Goal: Information Seeking & Learning: Learn about a topic

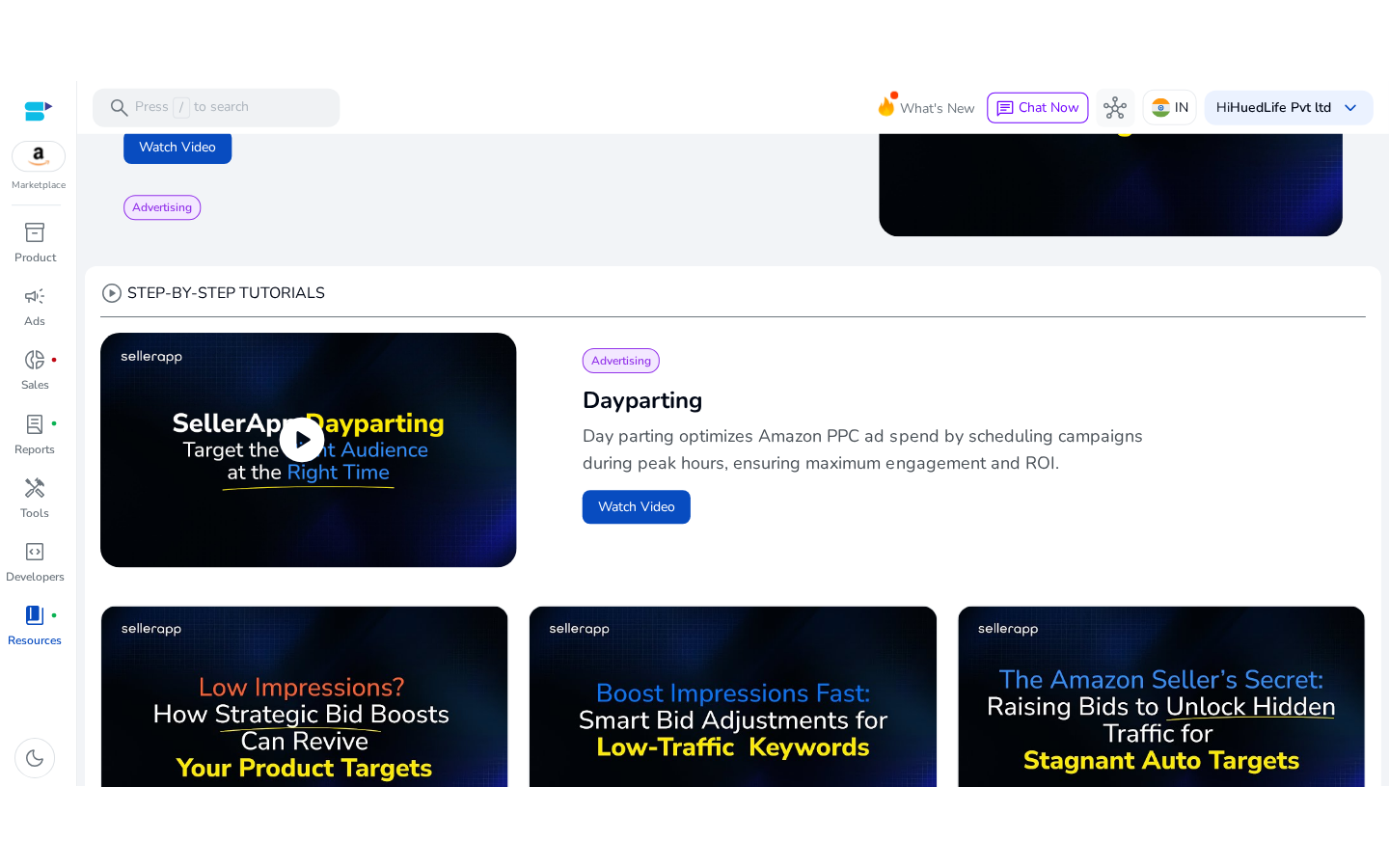
scroll to position [471, 0]
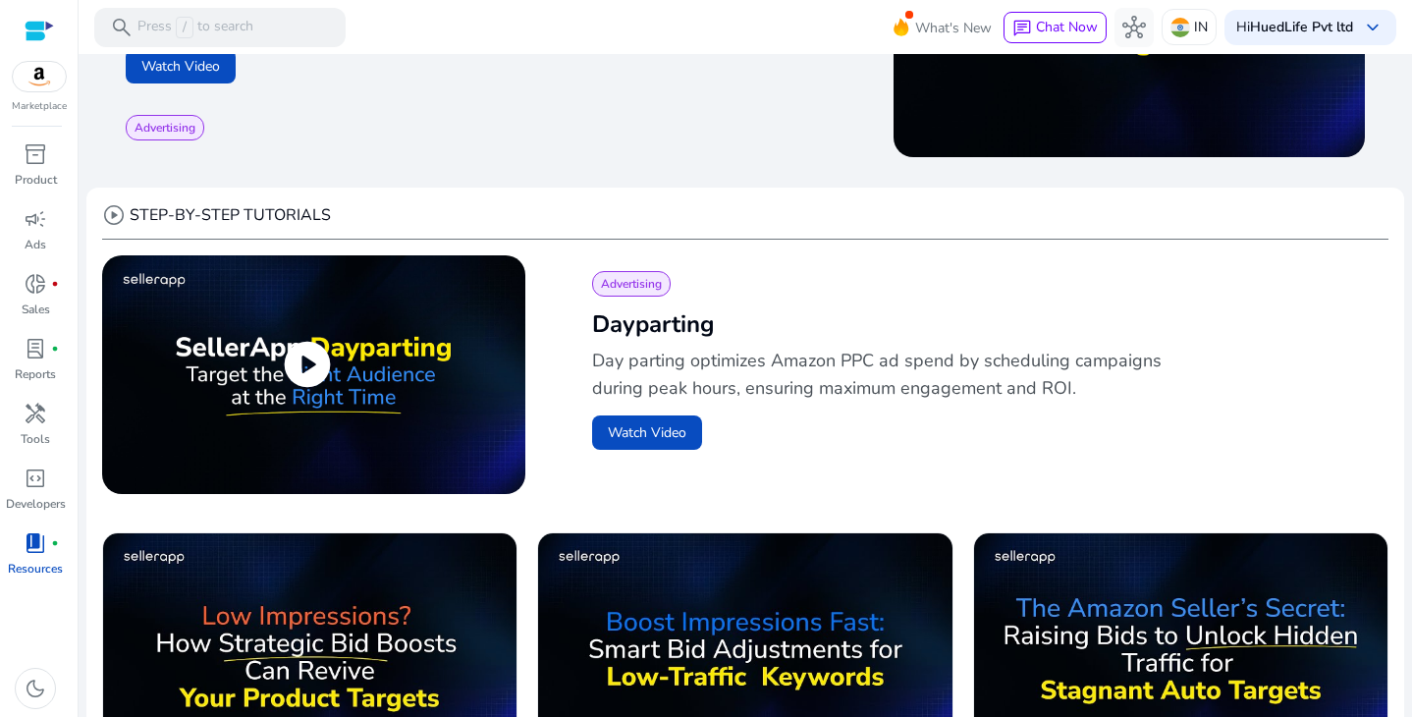
click at [315, 375] on span "play_circle" at bounding box center [307, 364] width 55 height 55
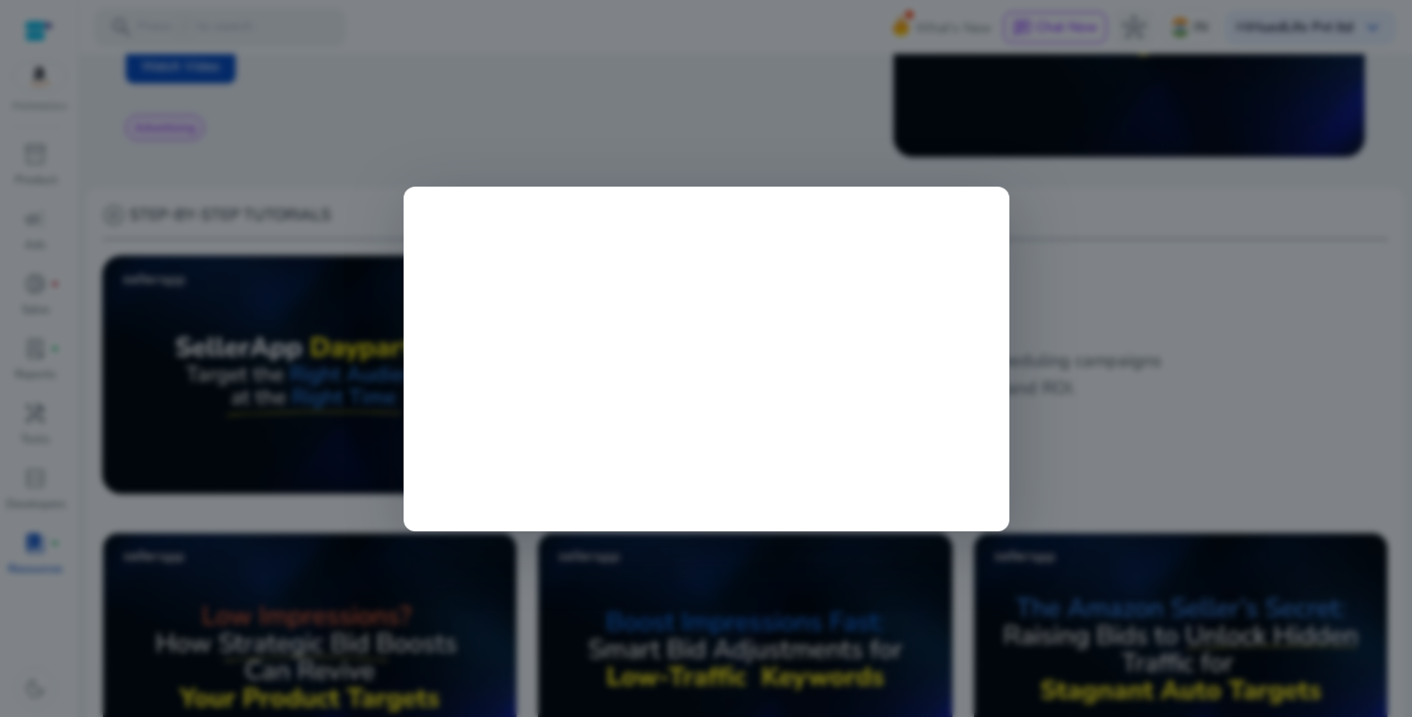
click at [1094, 253] on div at bounding box center [706, 358] width 1412 height 717
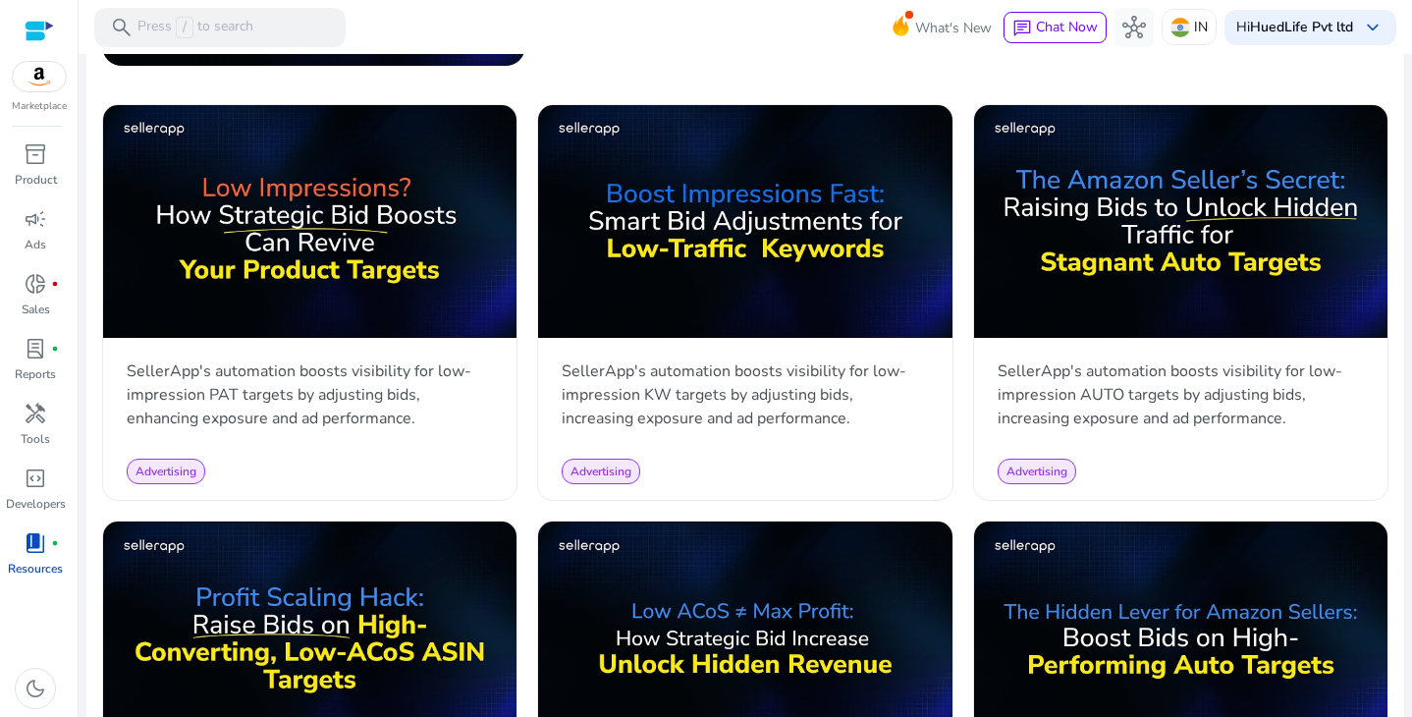
scroll to position [913, 0]
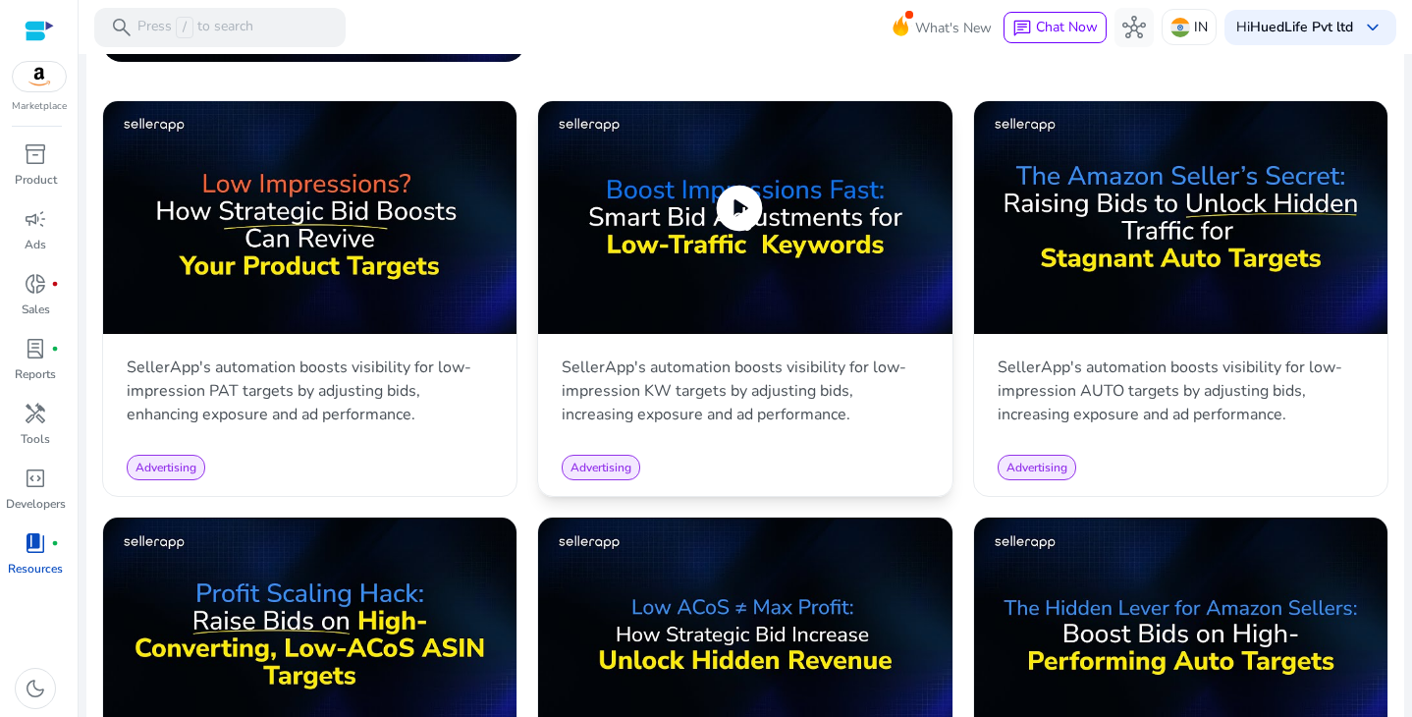
click at [630, 244] on img at bounding box center [745, 217] width 414 height 233
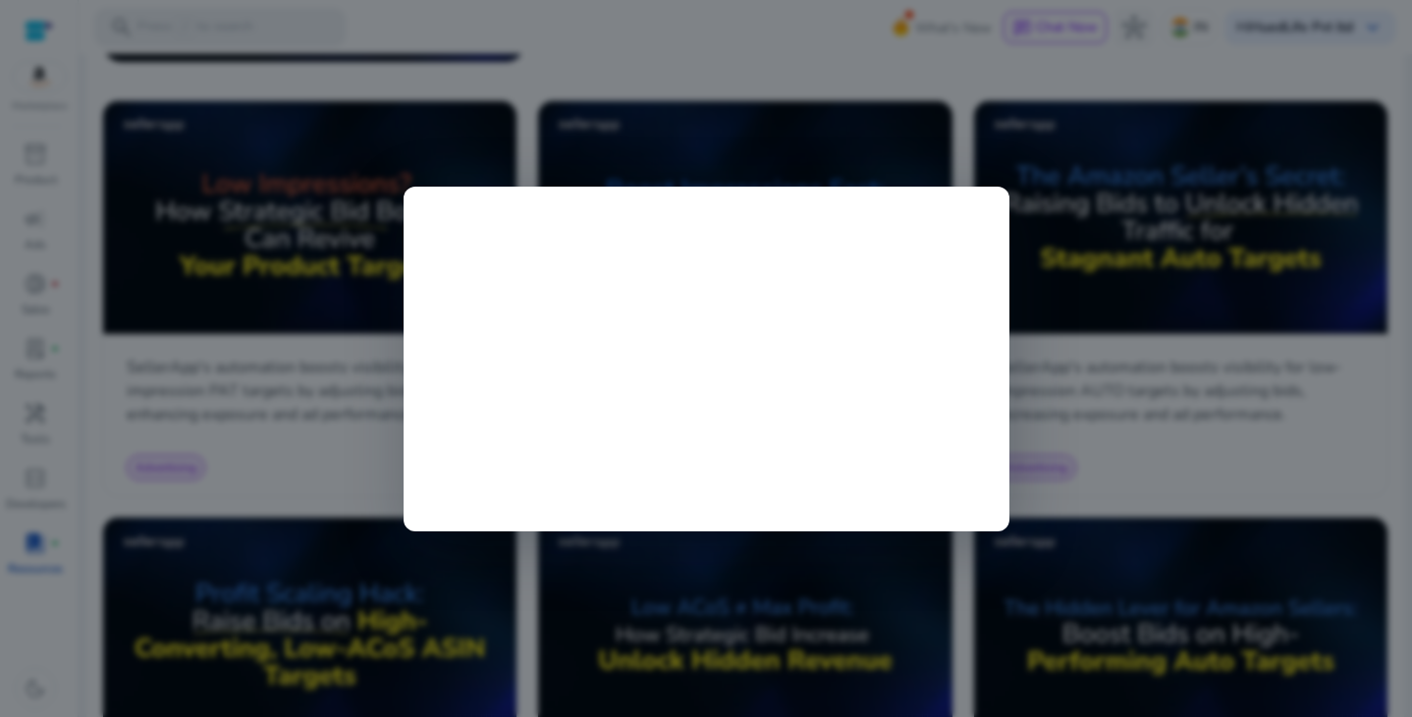
click at [703, 113] on div at bounding box center [706, 358] width 1412 height 717
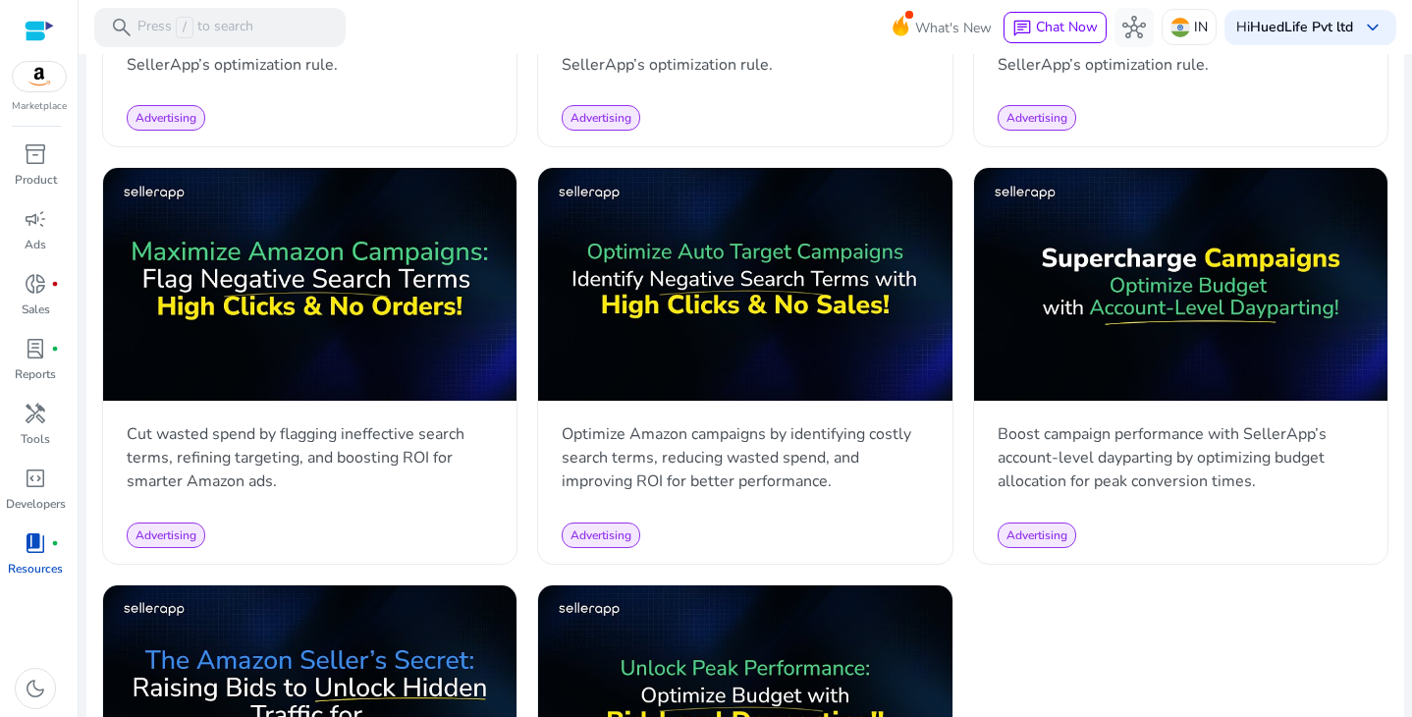
scroll to position [2091, 0]
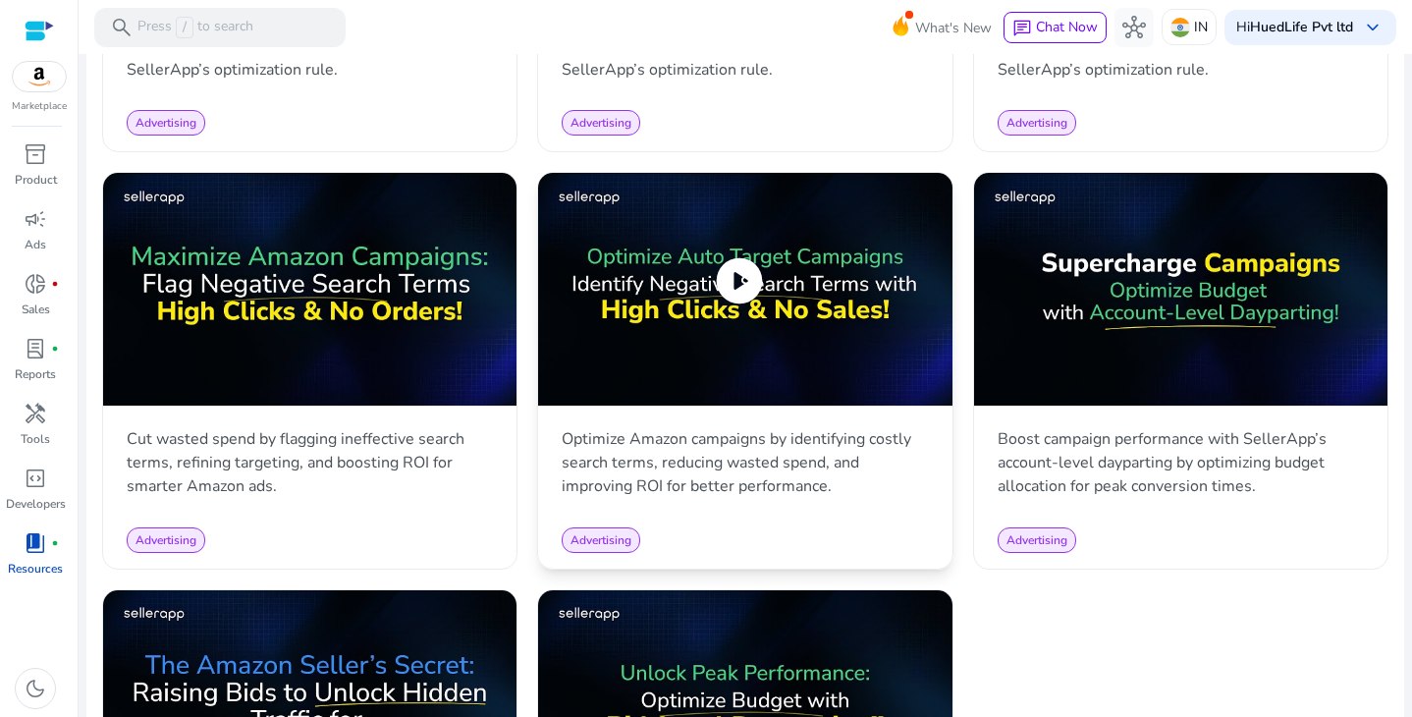
scroll to position [2384, 0]
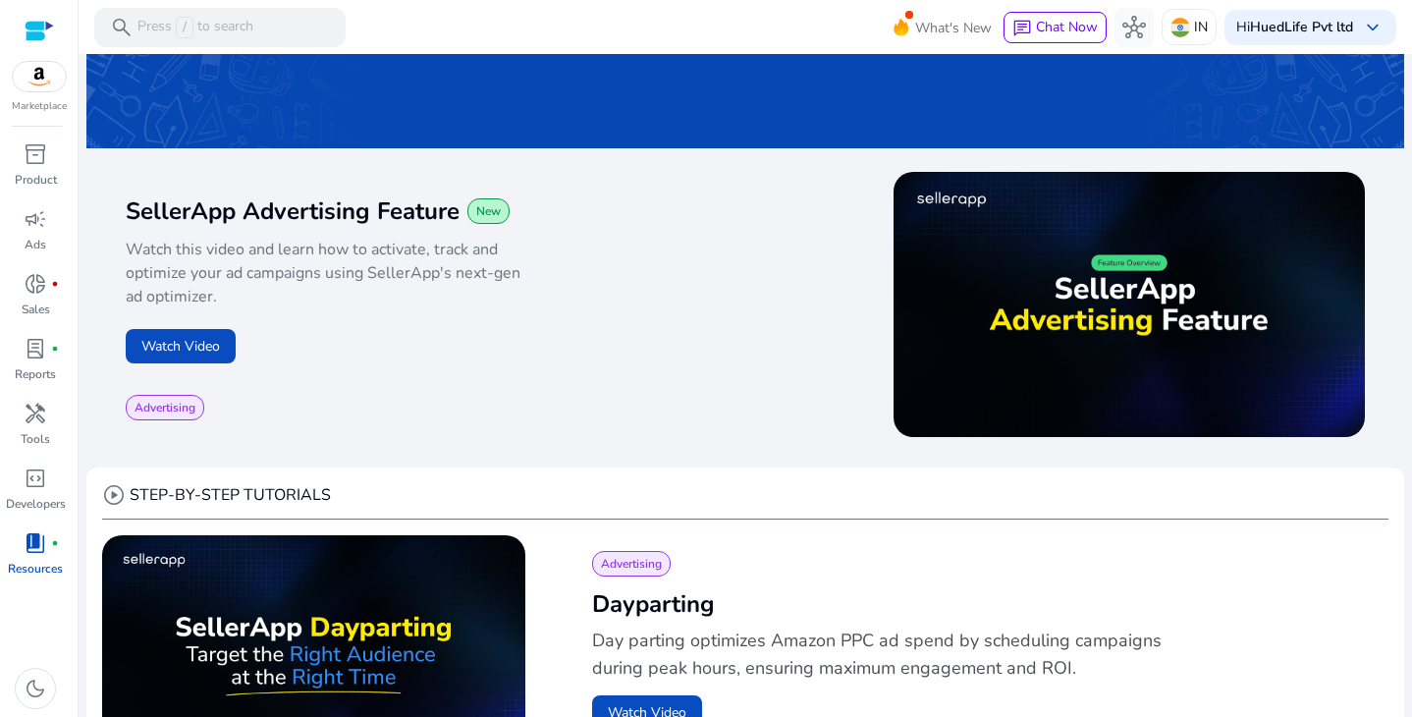
scroll to position [202, 0]
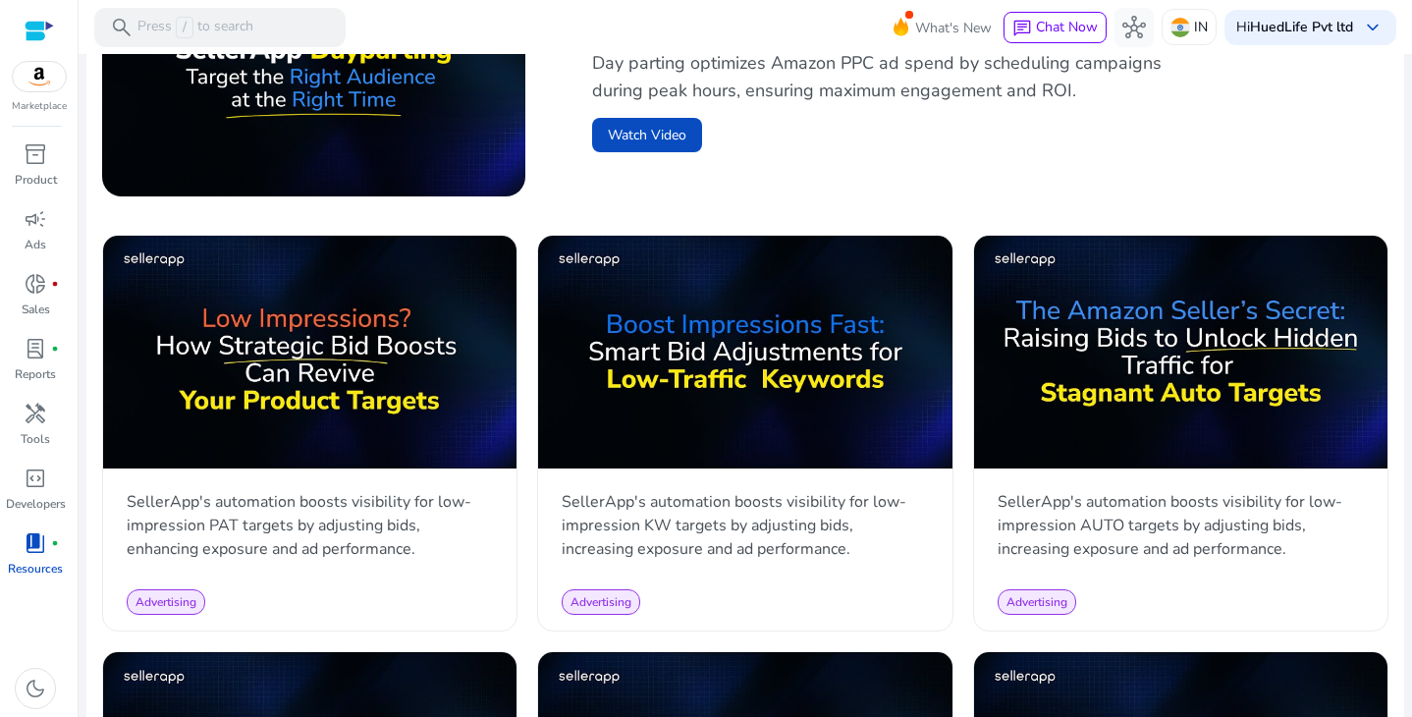
scroll to position [817, 0]
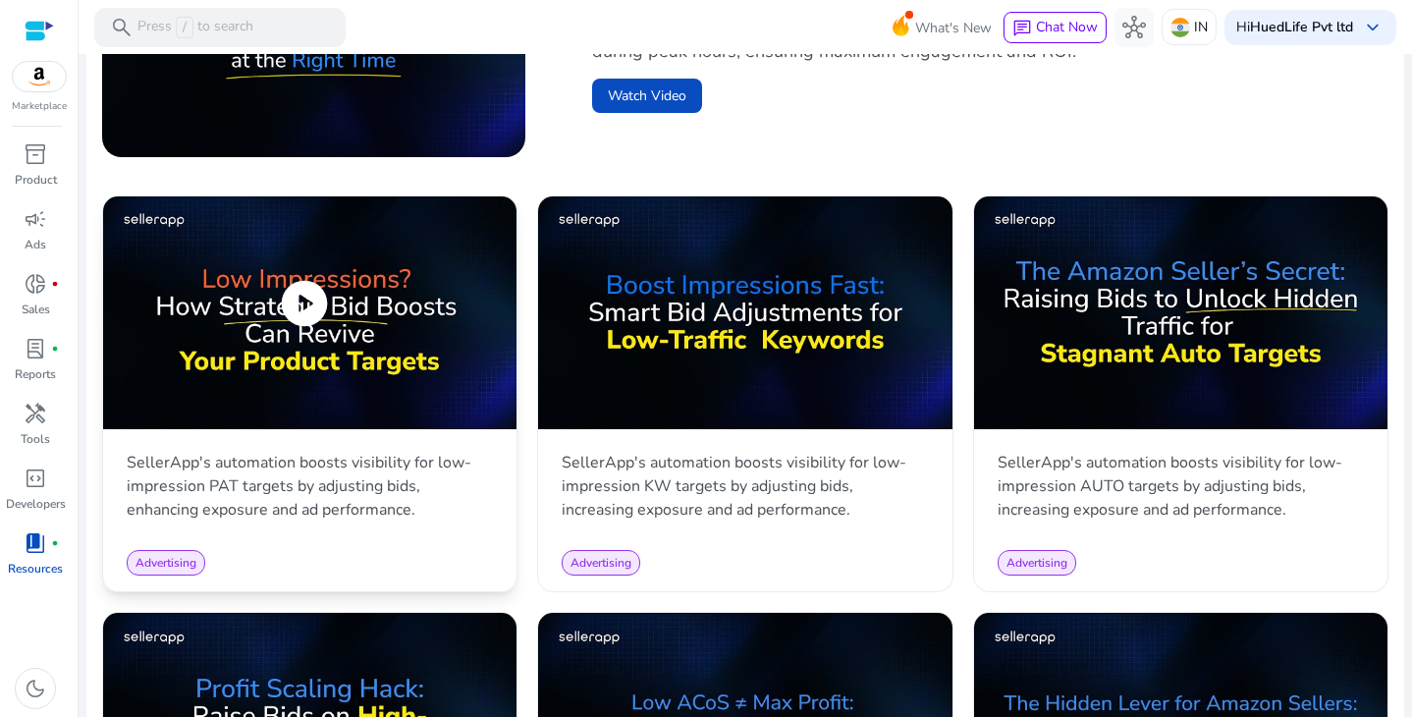
click at [305, 313] on span "play_circle" at bounding box center [304, 303] width 55 height 55
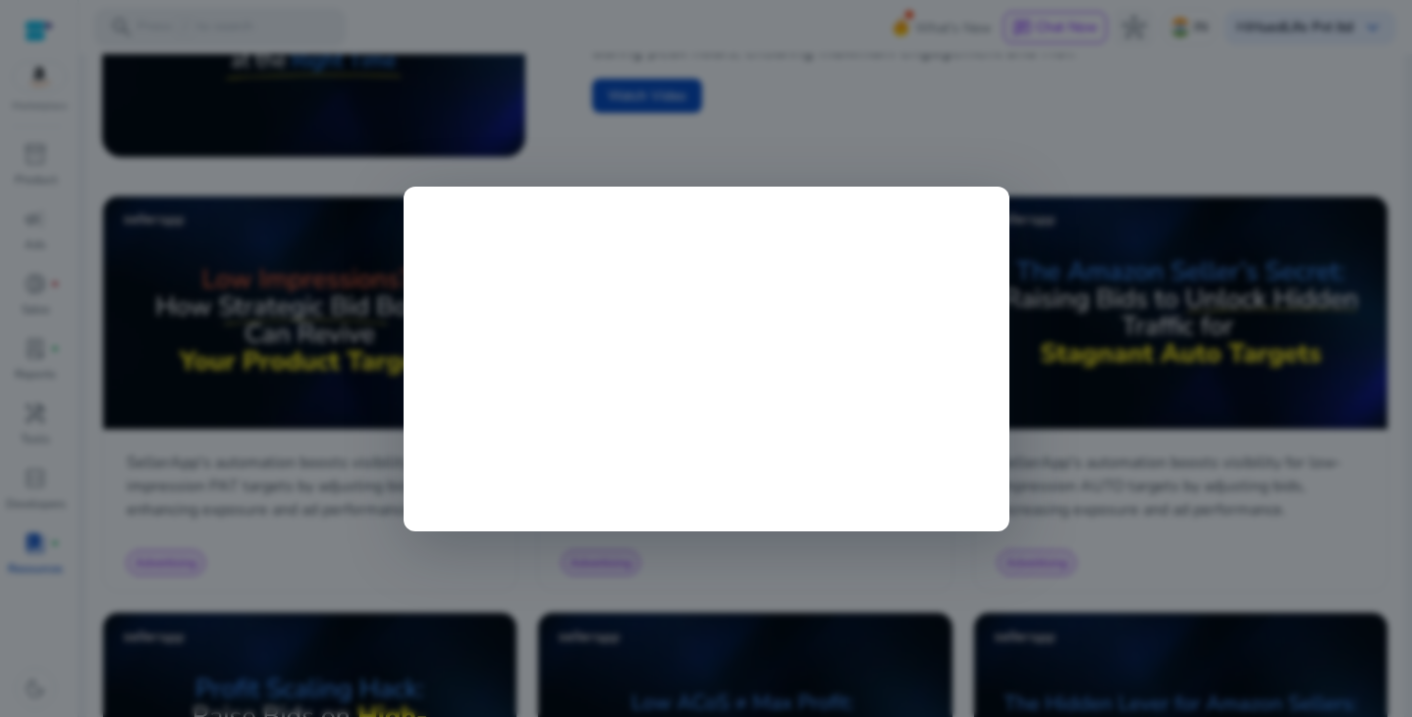
click at [713, 153] on div at bounding box center [706, 358] width 1412 height 717
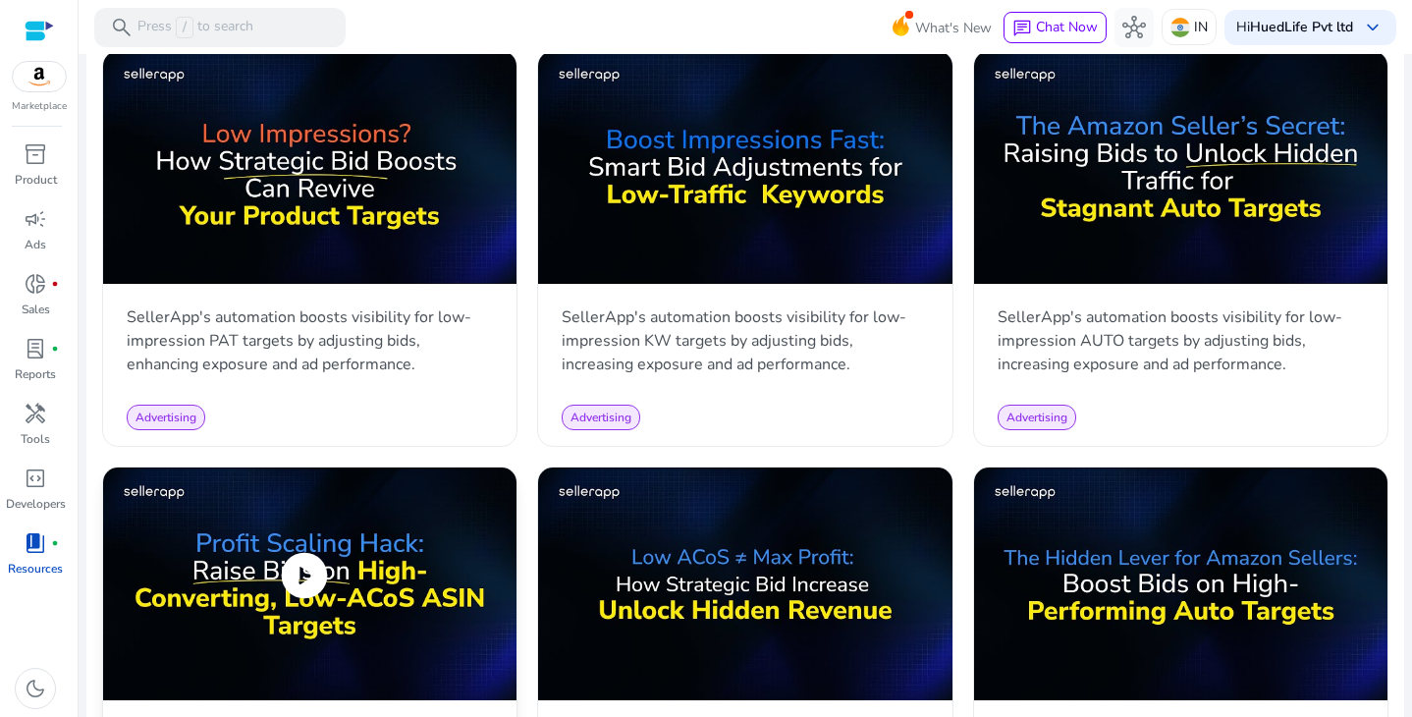
scroll to position [913, 0]
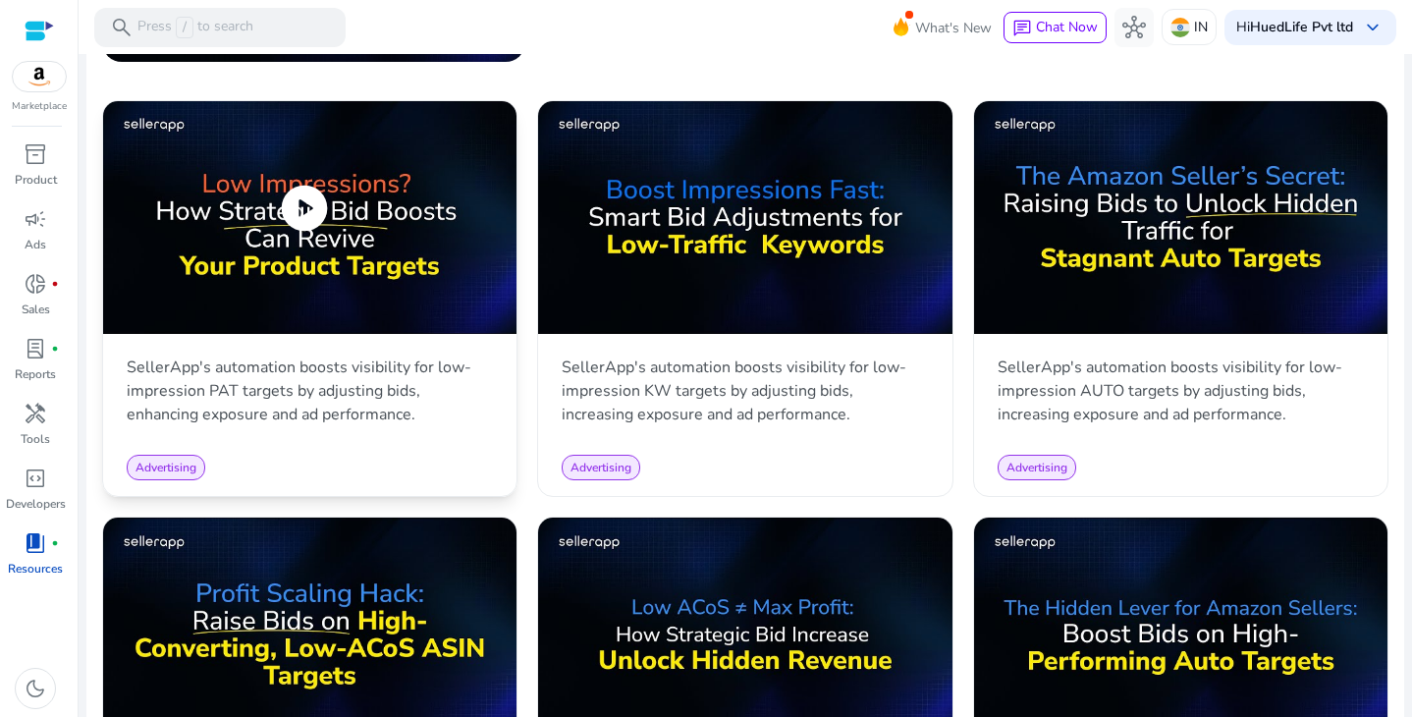
click at [332, 247] on img at bounding box center [310, 217] width 414 height 233
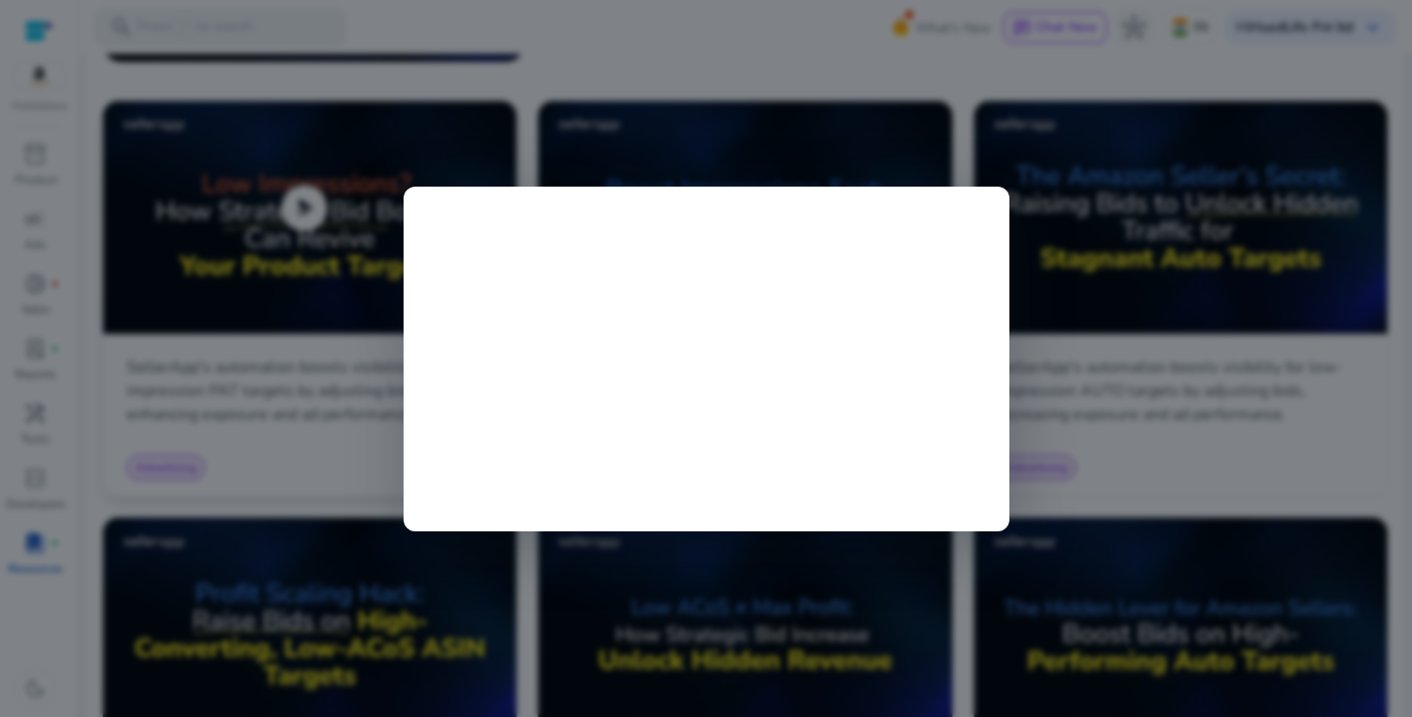
click at [332, 247] on div at bounding box center [706, 358] width 1412 height 717
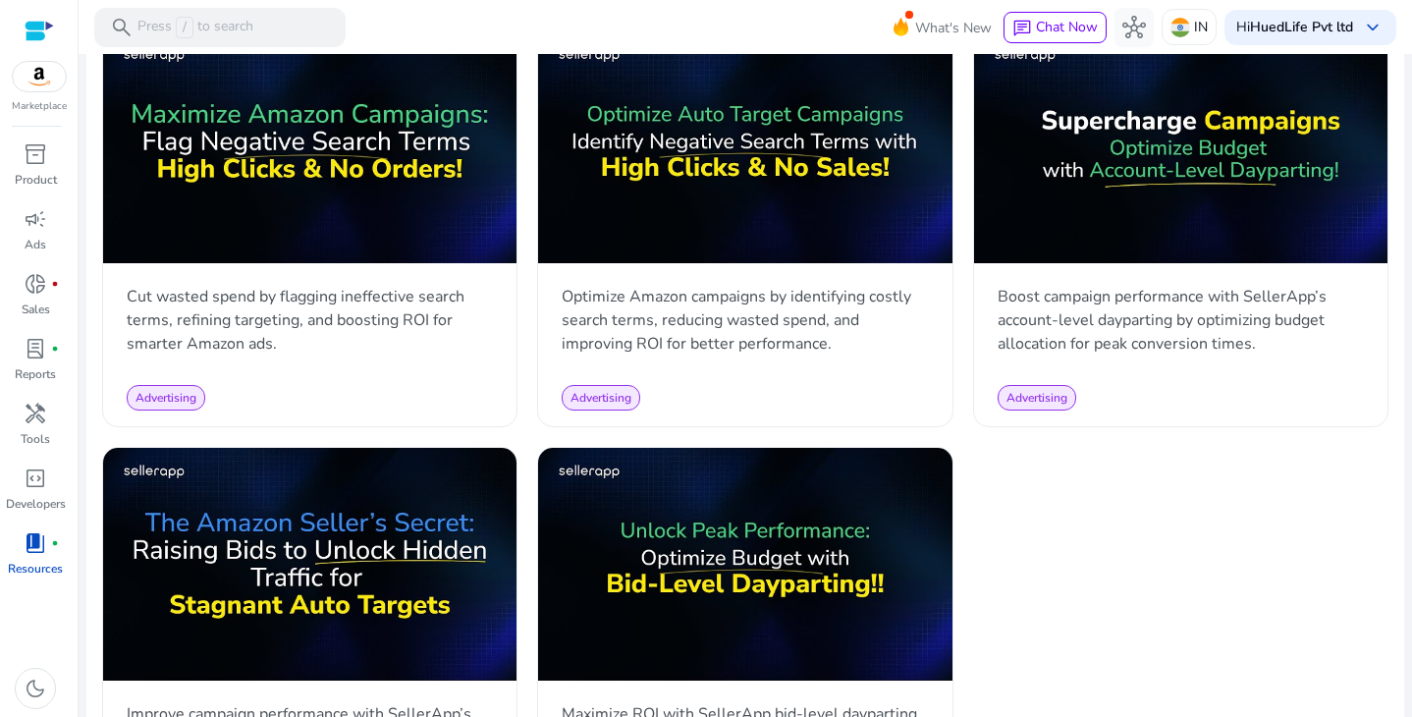
scroll to position [2156, 0]
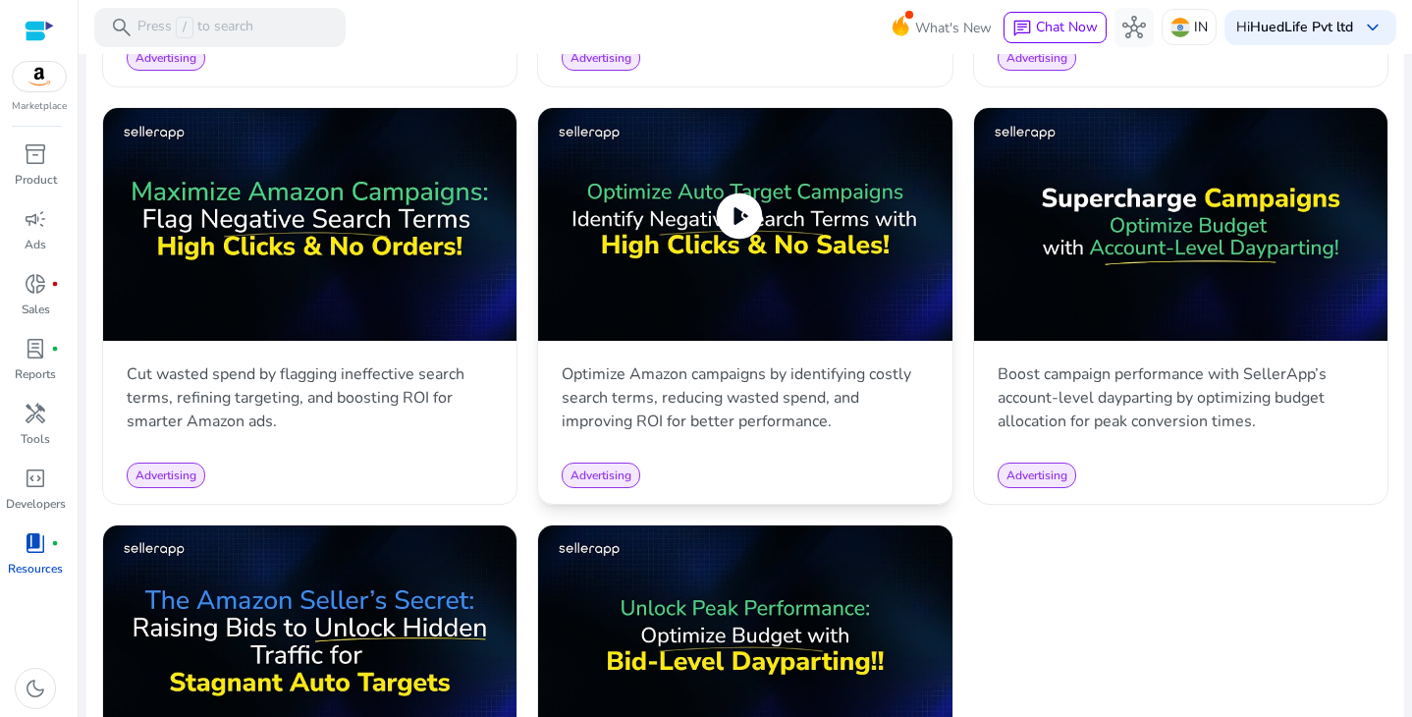
click at [730, 312] on img at bounding box center [745, 224] width 414 height 233
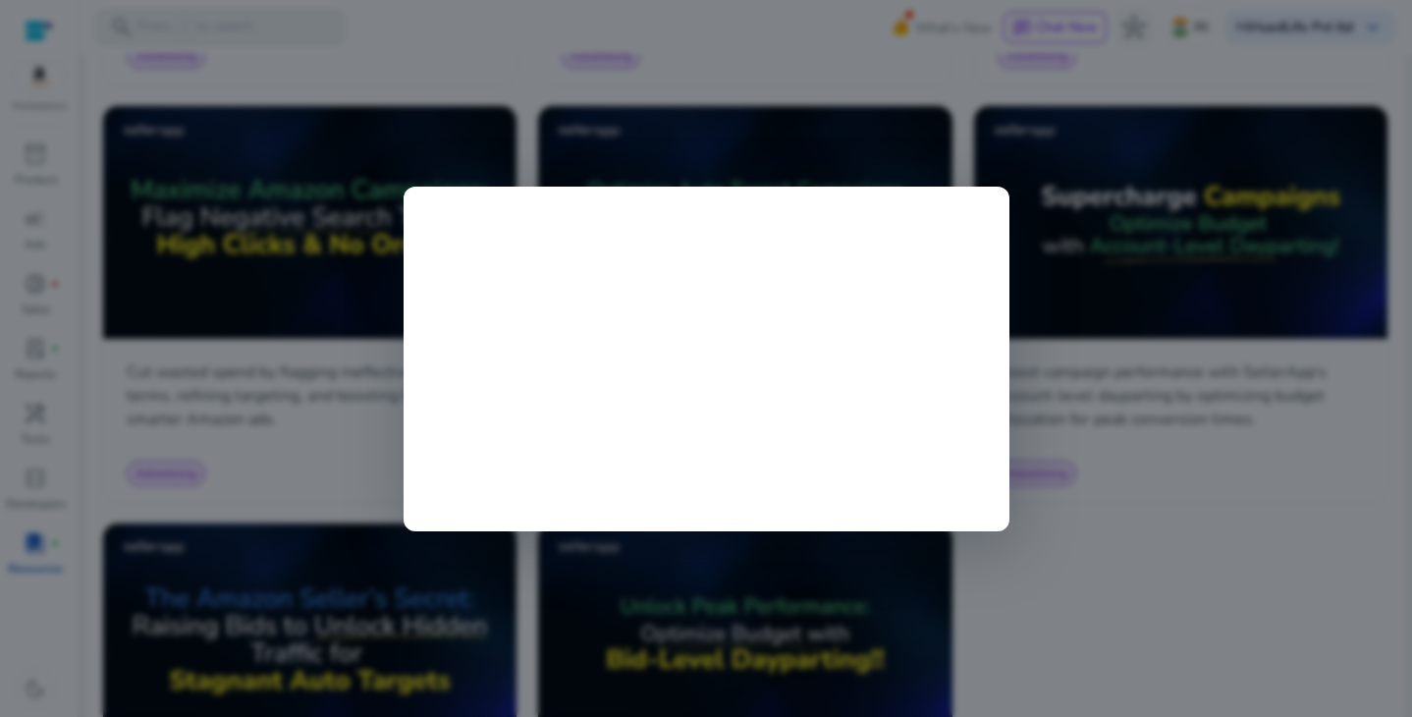
scroll to position [2156, 0]
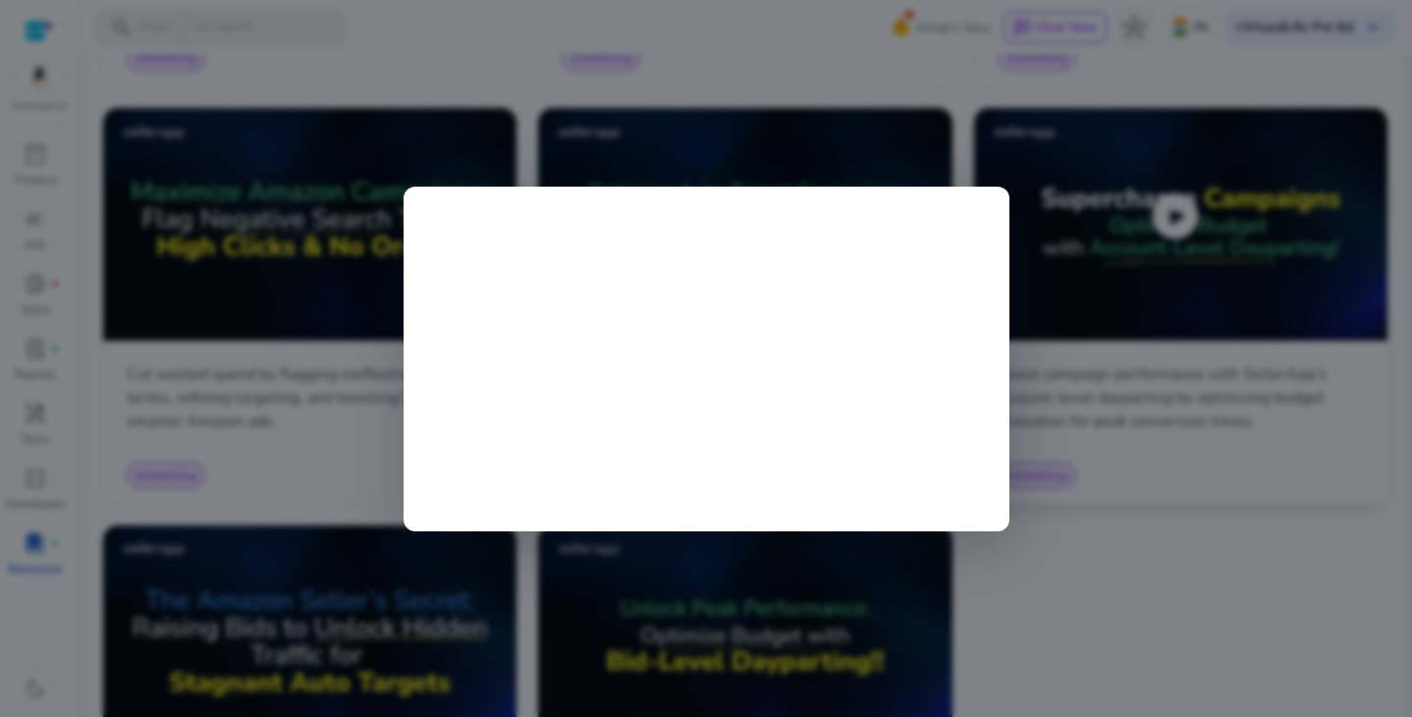
click at [1087, 425] on div at bounding box center [706, 358] width 1412 height 717
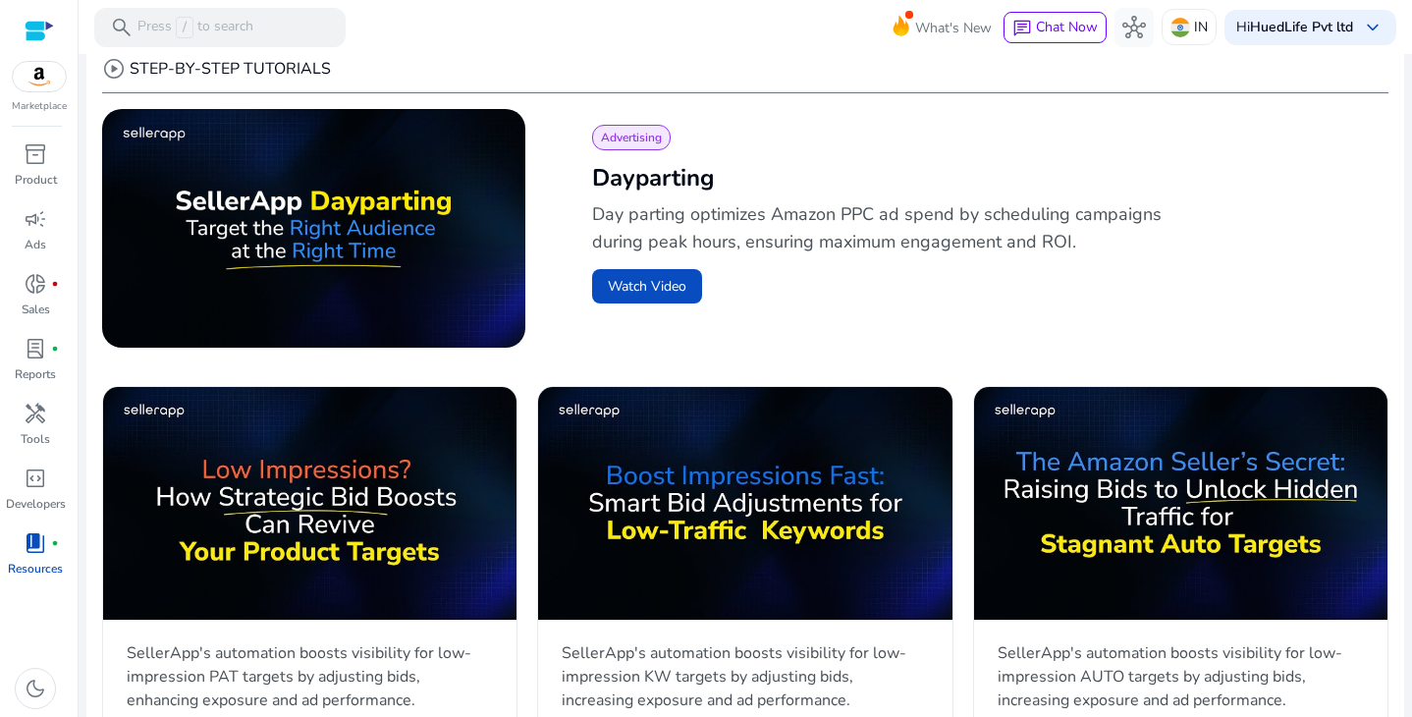
scroll to position [0, 0]
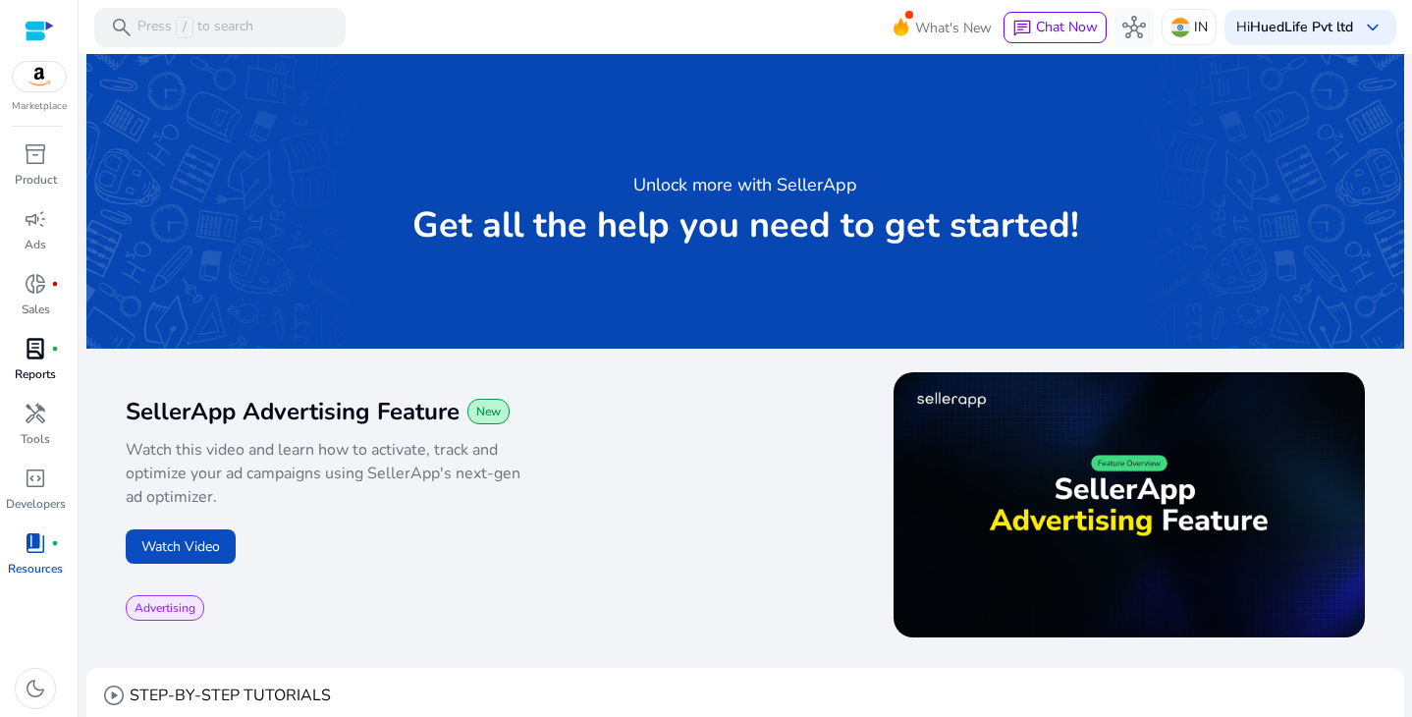
click at [28, 364] on link "lab_profile fiber_manual_record Reports" at bounding box center [35, 365] width 71 height 65
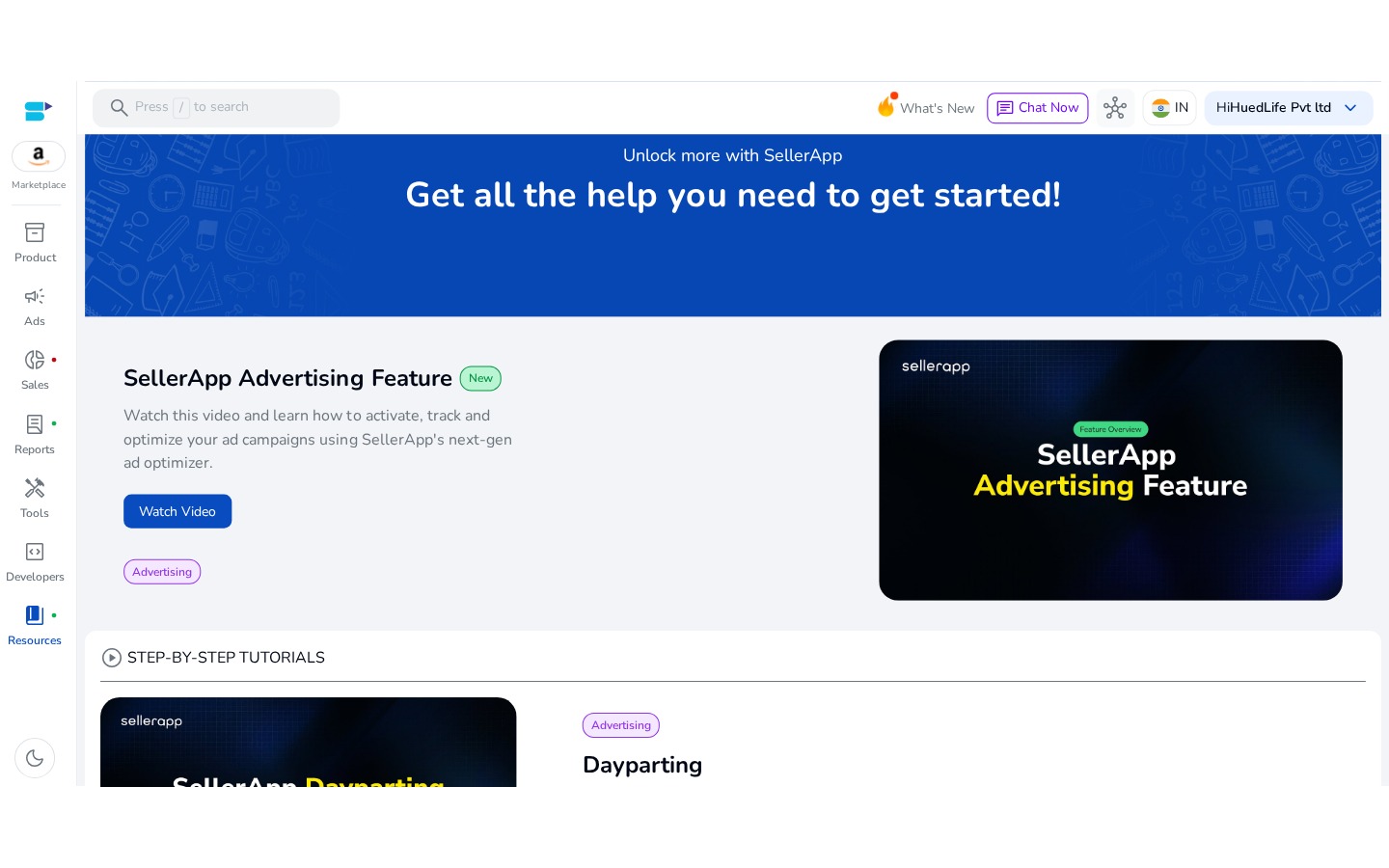
scroll to position [122, 0]
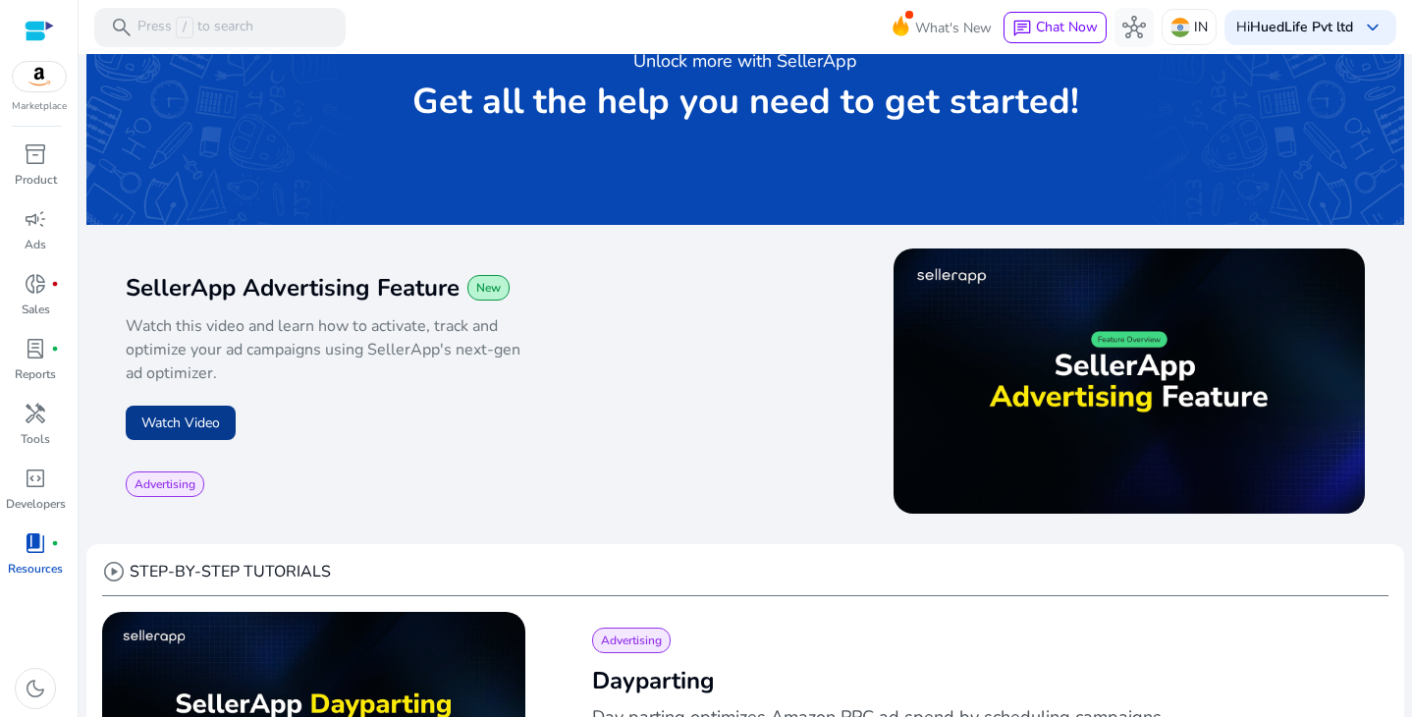
click at [209, 414] on button "Watch Video" at bounding box center [181, 423] width 110 height 34
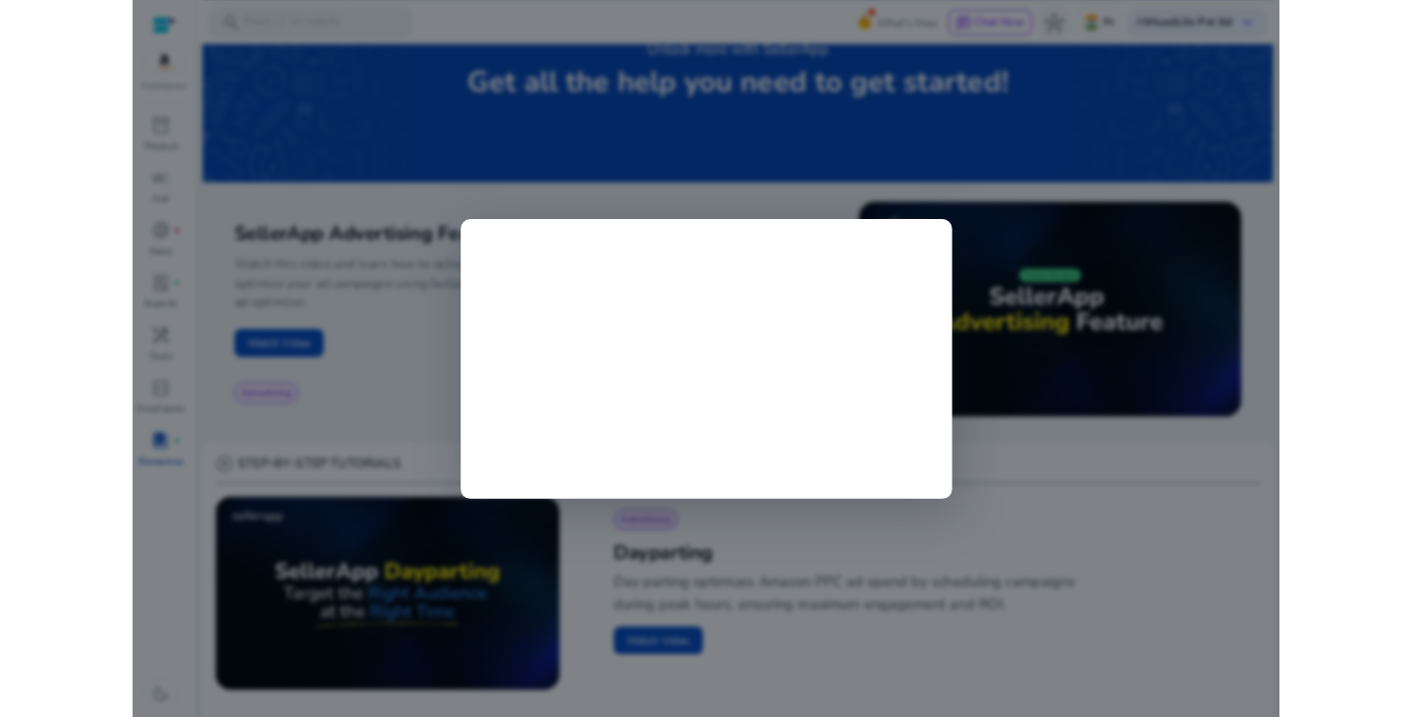
scroll to position [0, 0]
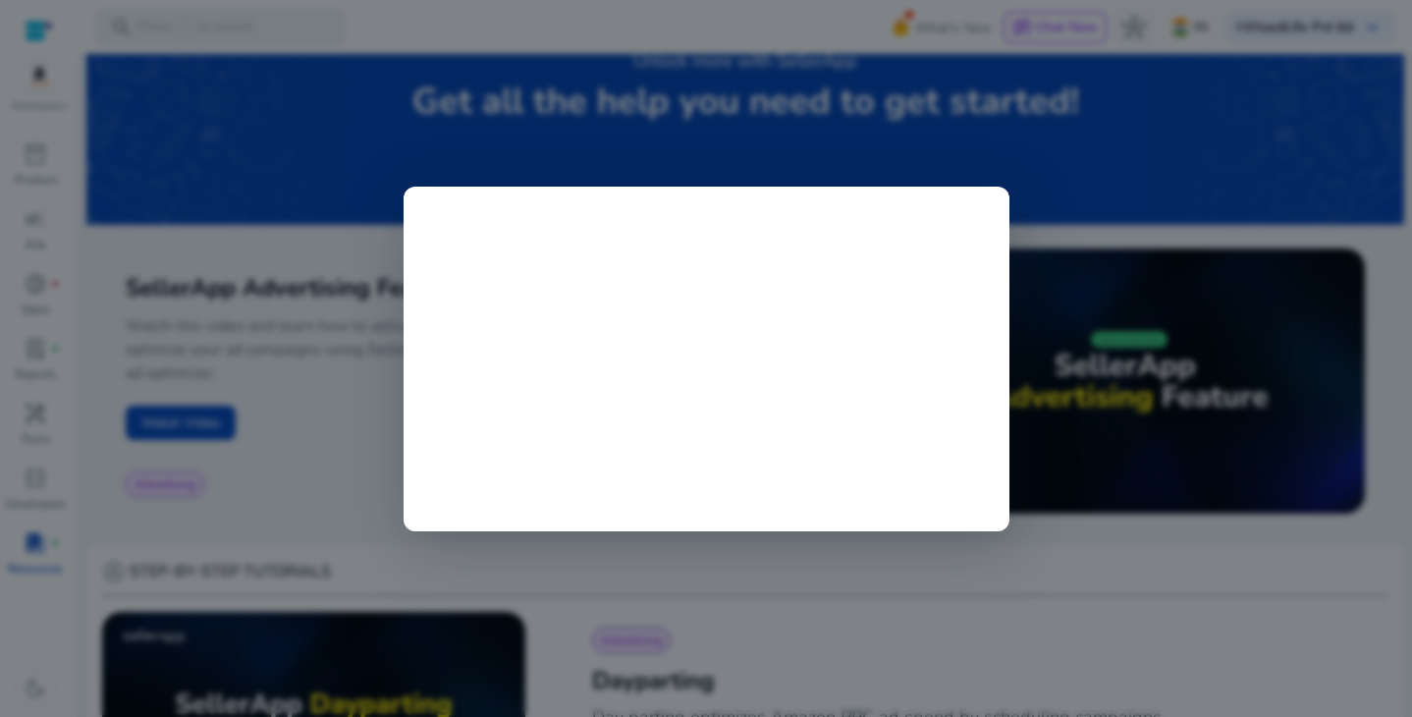
click at [1146, 172] on div at bounding box center [706, 358] width 1412 height 717
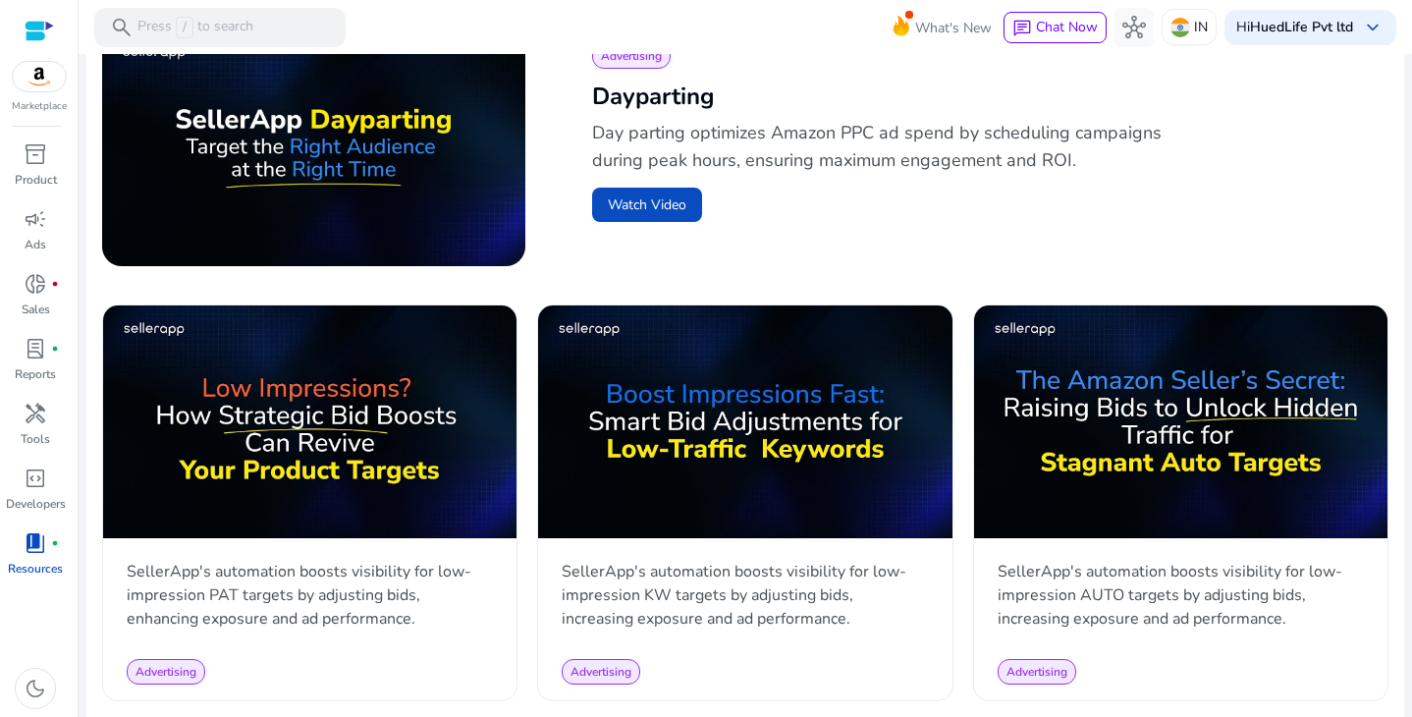
scroll to position [705, 0]
